Goal: Information Seeking & Learning: Learn about a topic

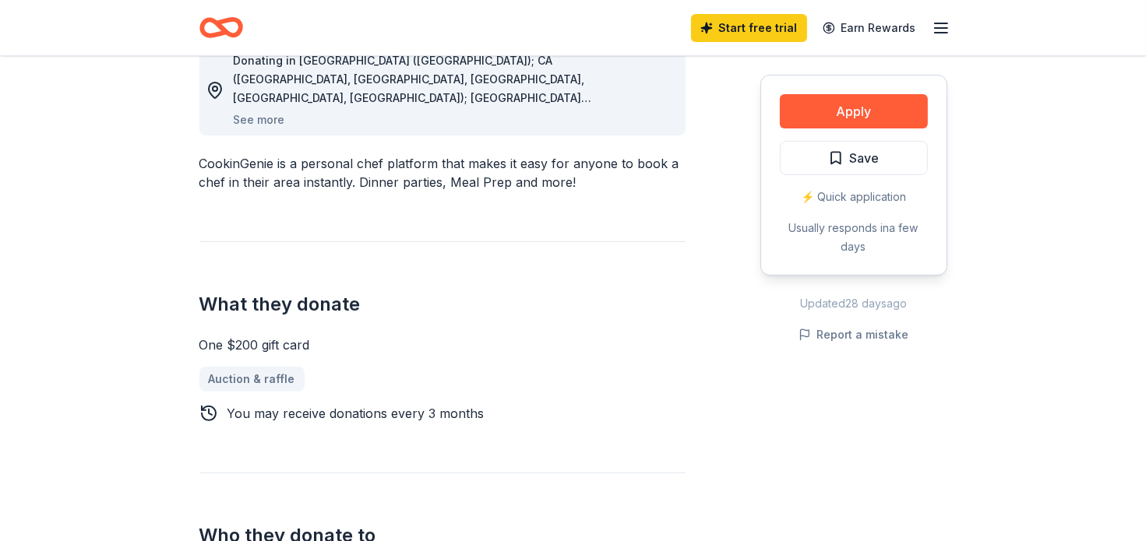
scroll to position [455, 0]
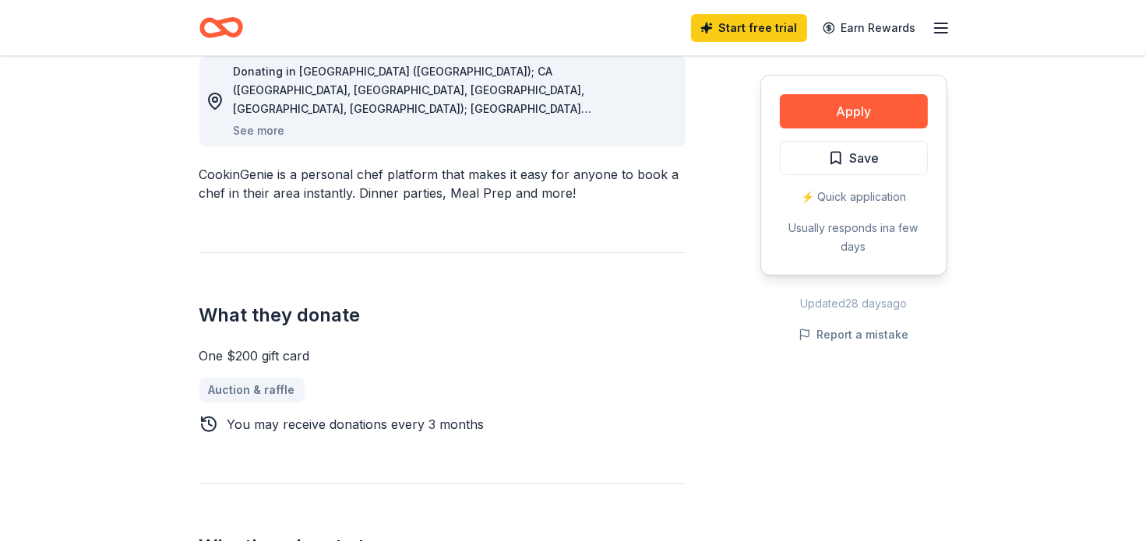
drag, startPoint x: 215, startPoint y: 354, endPoint x: 312, endPoint y: 357, distance: 96.7
click at [312, 357] on div "One $200 gift card" at bounding box center [442, 356] width 486 height 19
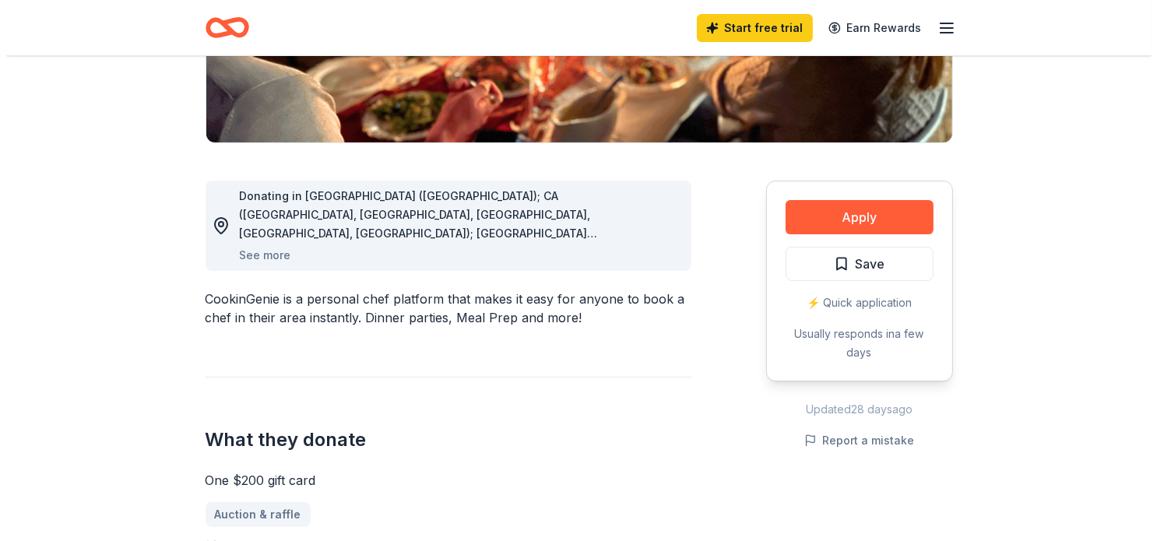
scroll to position [294, 0]
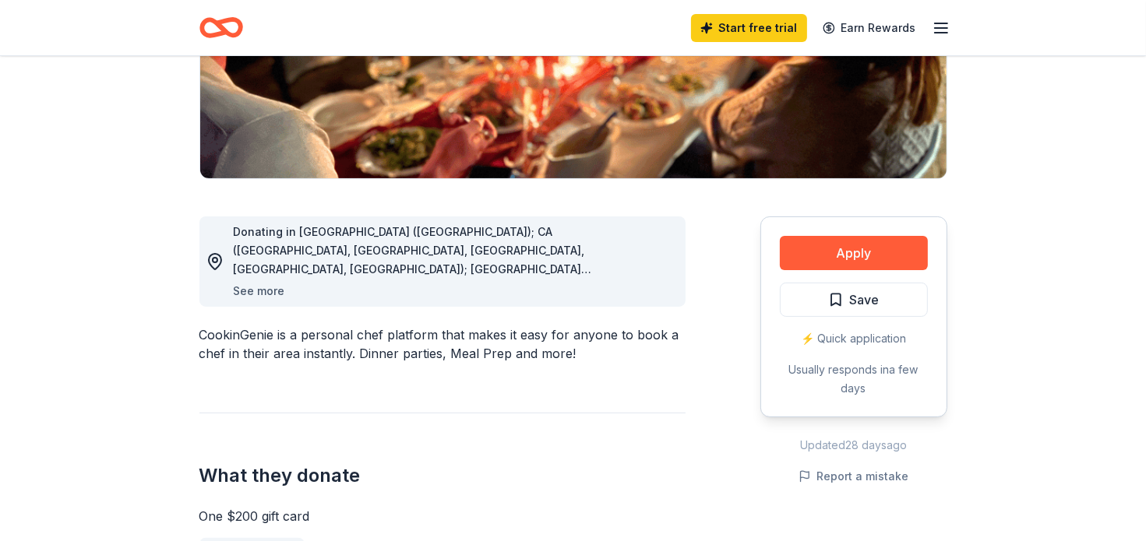
click at [266, 291] on button "See more" at bounding box center [259, 291] width 51 height 19
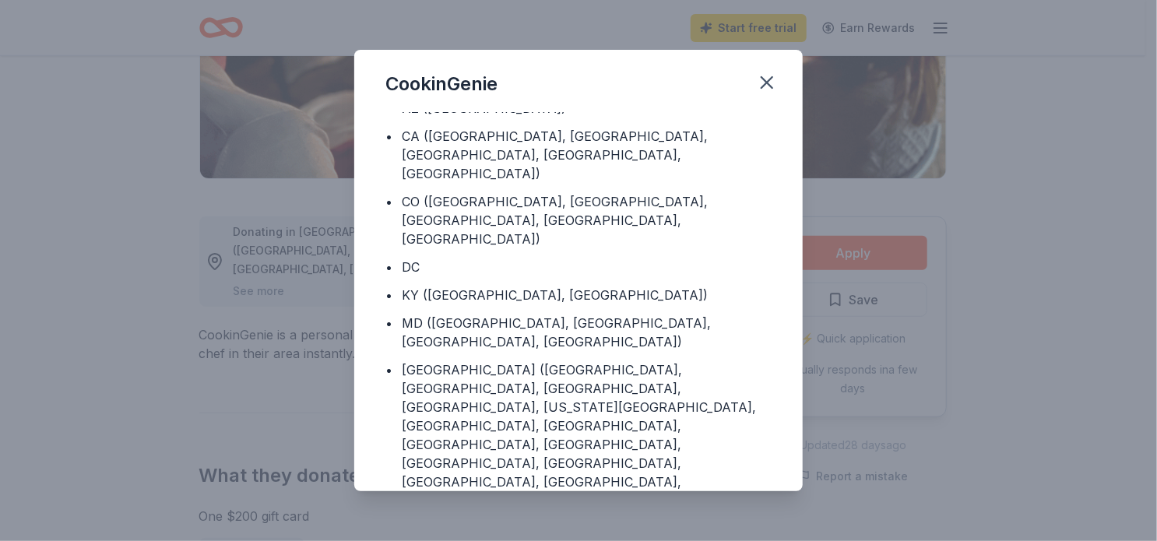
scroll to position [0, 0]
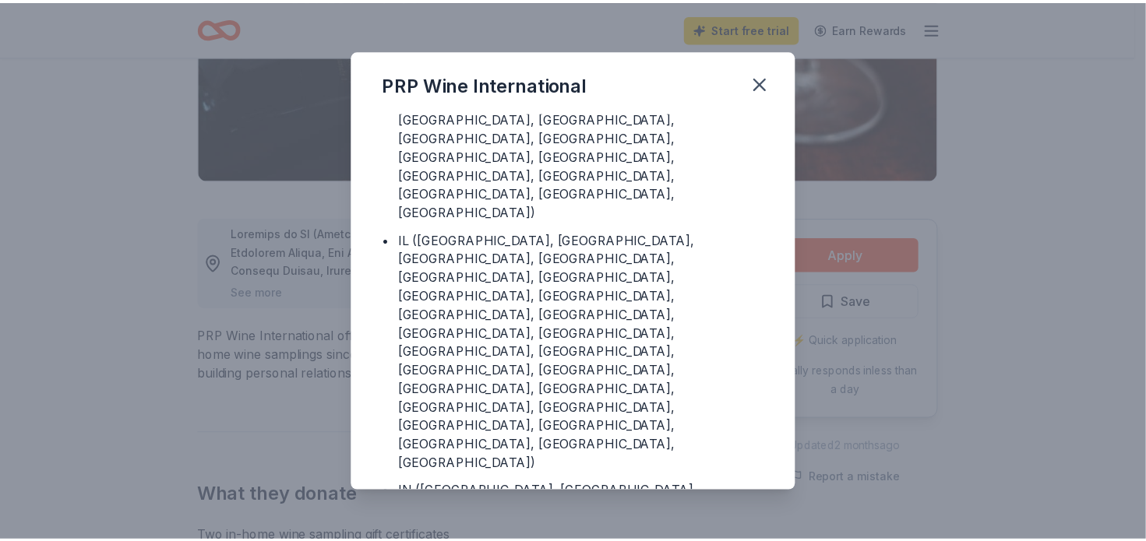
scroll to position [274, 0]
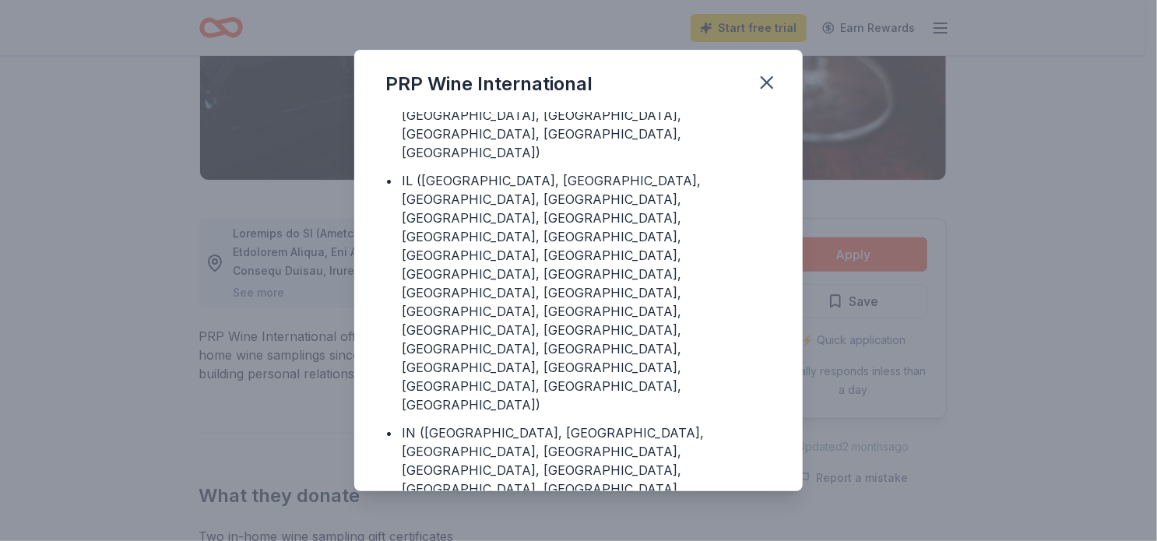
drag, startPoint x: 419, startPoint y: 307, endPoint x: 651, endPoint y: 367, distance: 239.7
click at [759, 80] on icon "button" at bounding box center [767, 83] width 22 height 22
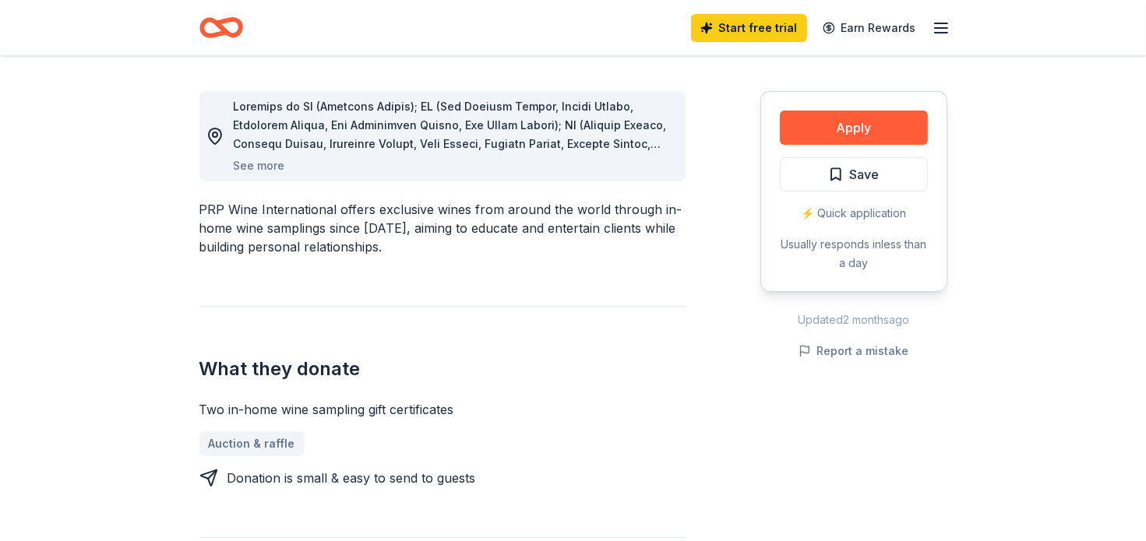
scroll to position [435, 0]
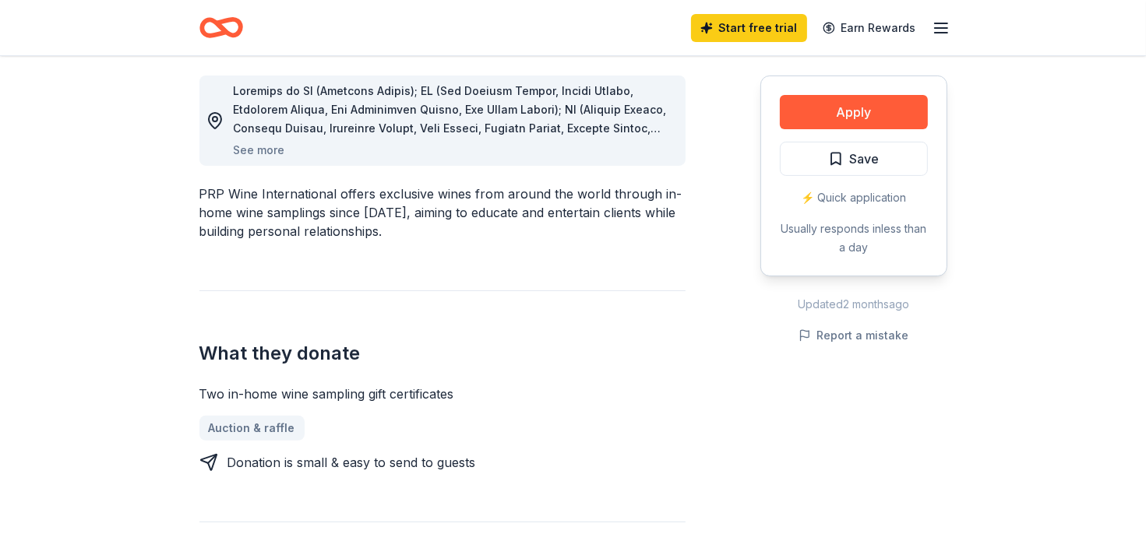
drag, startPoint x: 215, startPoint y: 382, endPoint x: 396, endPoint y: 380, distance: 181.5
click at [396, 380] on div "What they donate Two in-home wine sampling gift certificates Auction & raffle D…" at bounding box center [442, 381] width 486 height 181
drag, startPoint x: 475, startPoint y: 396, endPoint x: 241, endPoint y: 407, distance: 233.9
click at [241, 407] on div "Two in-home wine sampling gift certificates Auction & raffle Donation is small …" at bounding box center [442, 428] width 486 height 87
drag, startPoint x: 203, startPoint y: 392, endPoint x: 424, endPoint y: 392, distance: 221.2
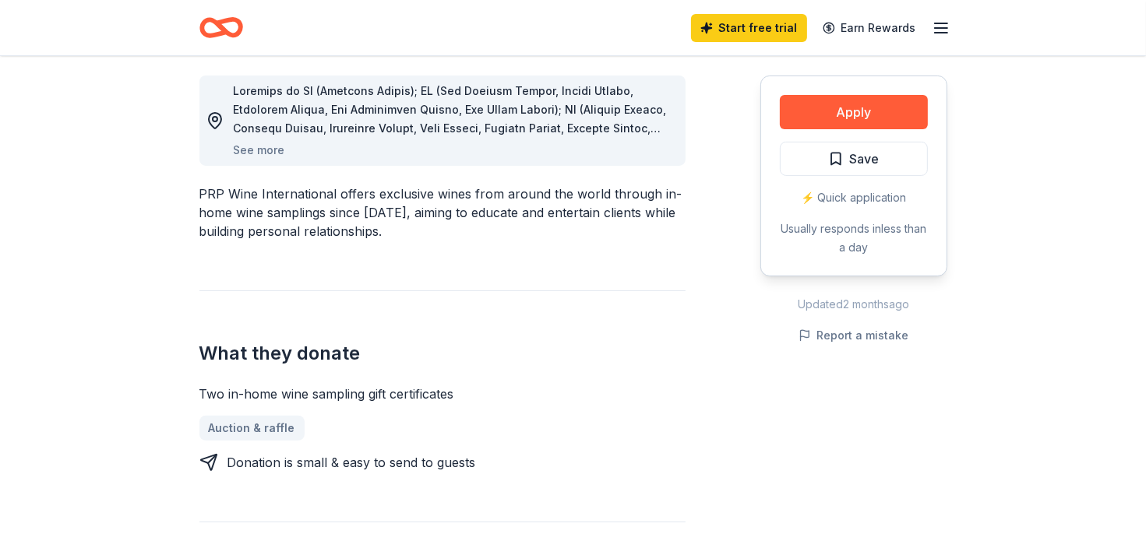
click at [424, 392] on div "Two in-home wine sampling gift certificates" at bounding box center [442, 394] width 486 height 19
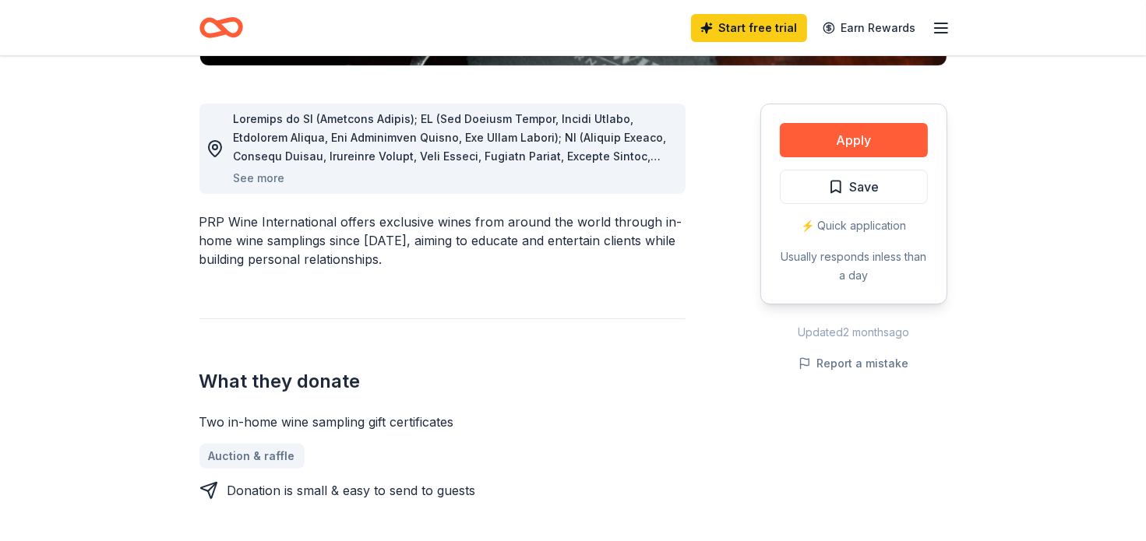
scroll to position [472, 0]
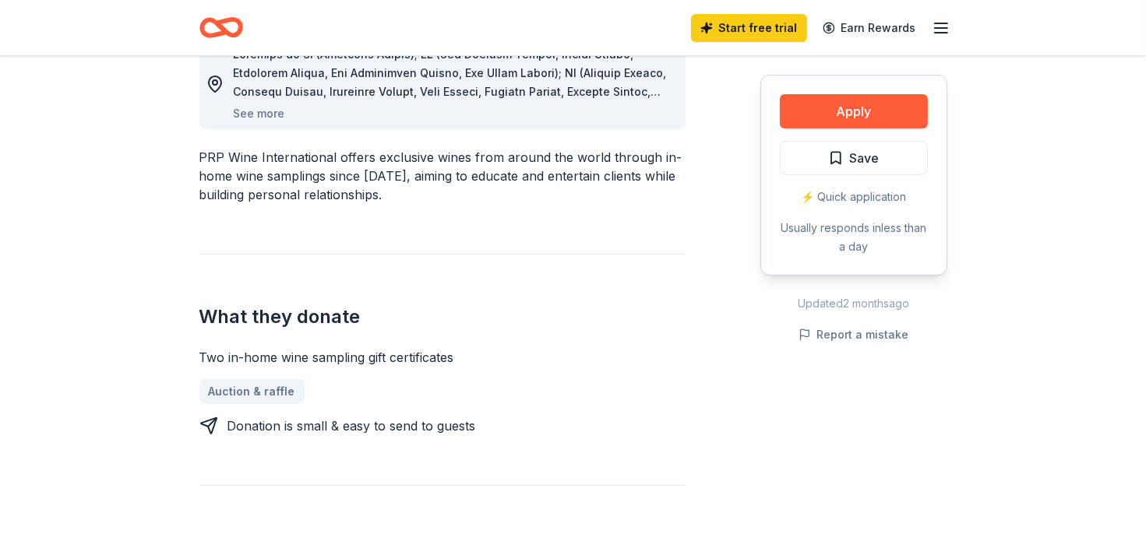
drag, startPoint x: 452, startPoint y: 361, endPoint x: 199, endPoint y: 351, distance: 253.3
click at [199, 351] on div "Two in-home wine sampling gift certificates" at bounding box center [442, 357] width 486 height 19
drag, startPoint x: 217, startPoint y: 354, endPoint x: 382, endPoint y: 366, distance: 165.5
click at [382, 366] on div "Two in-home wine sampling gift certificates Auction & raffle Donation is small …" at bounding box center [442, 391] width 486 height 87
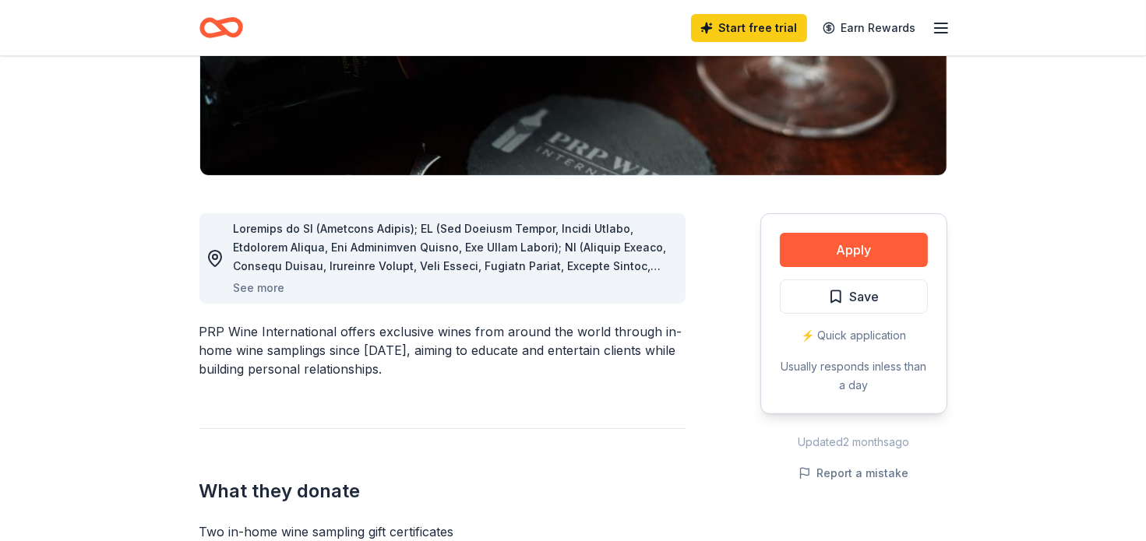
scroll to position [295, 0]
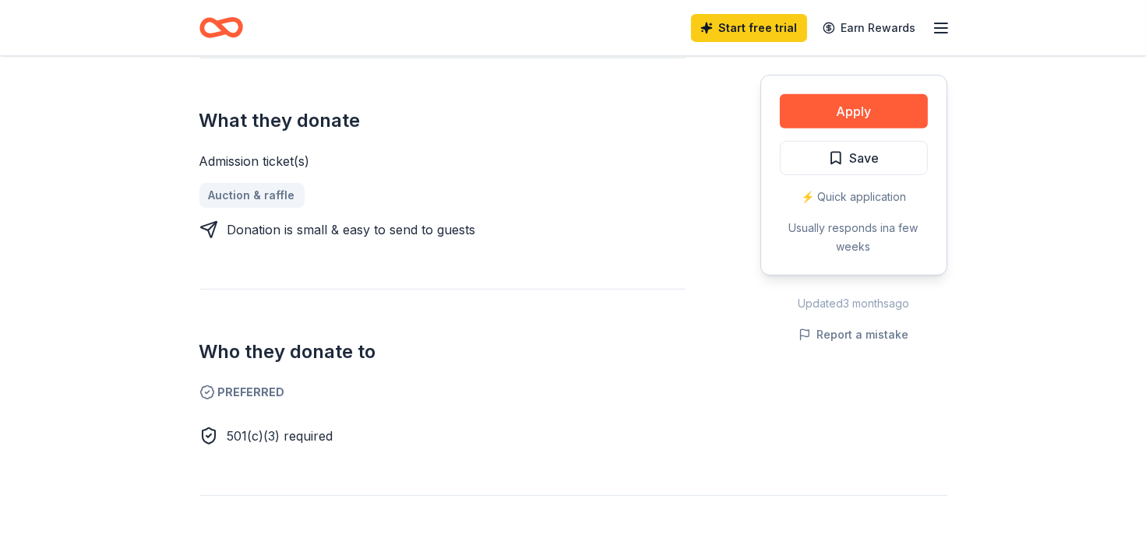
scroll to position [647, 0]
drag, startPoint x: 321, startPoint y: 140, endPoint x: 199, endPoint y: 148, distance: 122.5
click at [199, 151] on div "Admission ticket(s)" at bounding box center [442, 160] width 486 height 19
drag, startPoint x: 199, startPoint y: 142, endPoint x: 313, endPoint y: 142, distance: 114.5
click at [313, 151] on div "Admission ticket(s)" at bounding box center [442, 160] width 486 height 19
